Goal: Find specific page/section: Find specific page/section

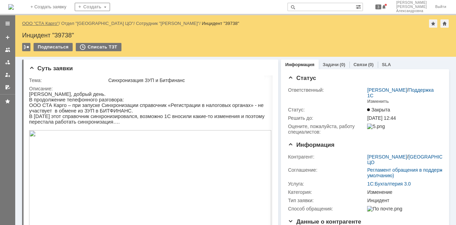
click at [46, 23] on link "ООО "СТА Карго"" at bounding box center [40, 23] width 37 height 5
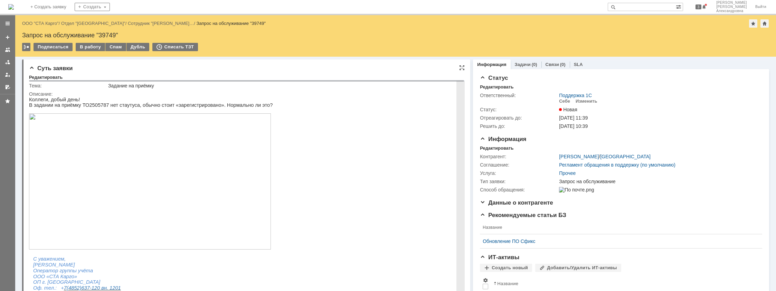
click at [78, 180] on img at bounding box center [150, 181] width 242 height 136
